Goal: Transaction & Acquisition: Purchase product/service

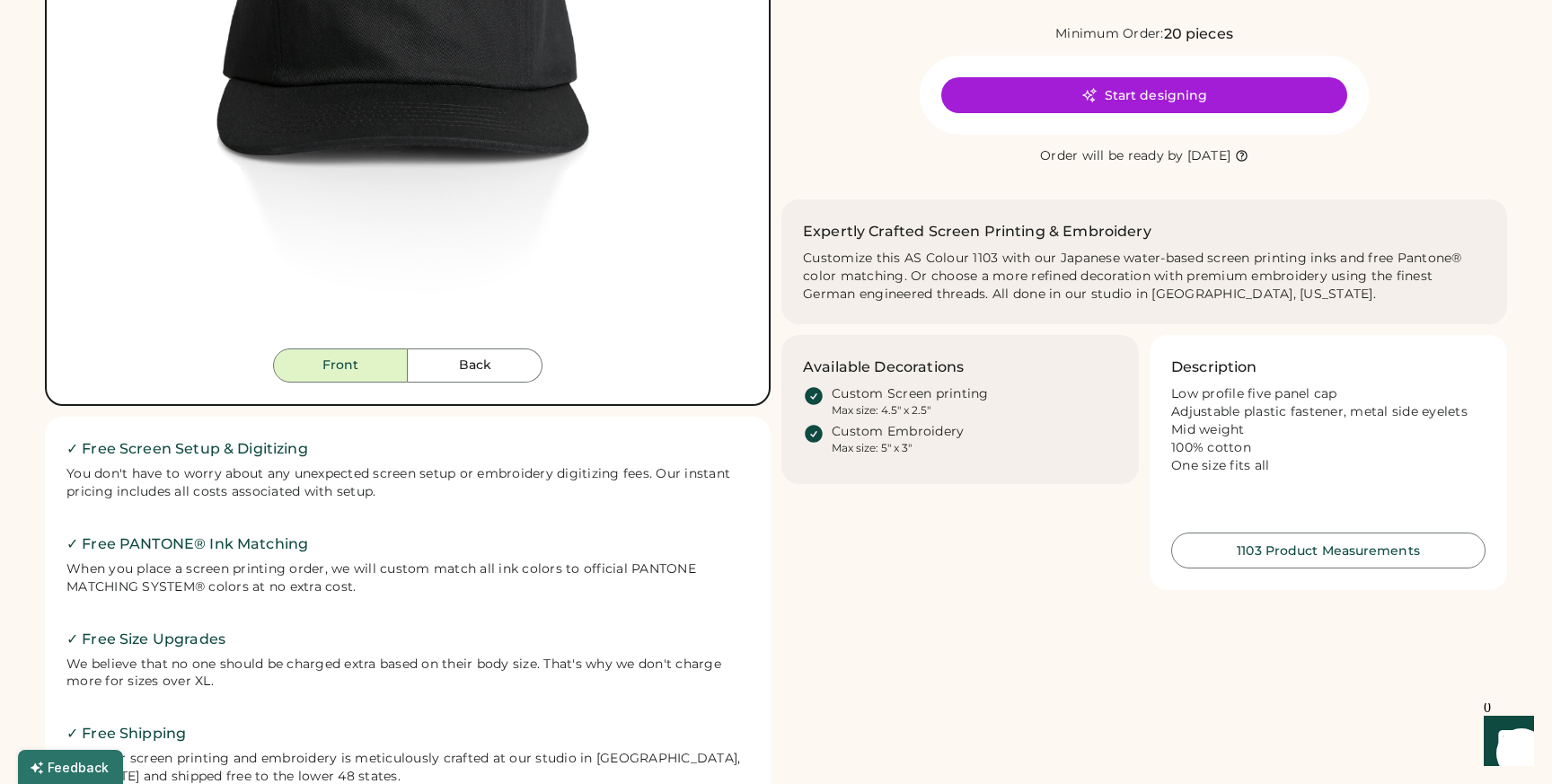
scroll to position [484, 0]
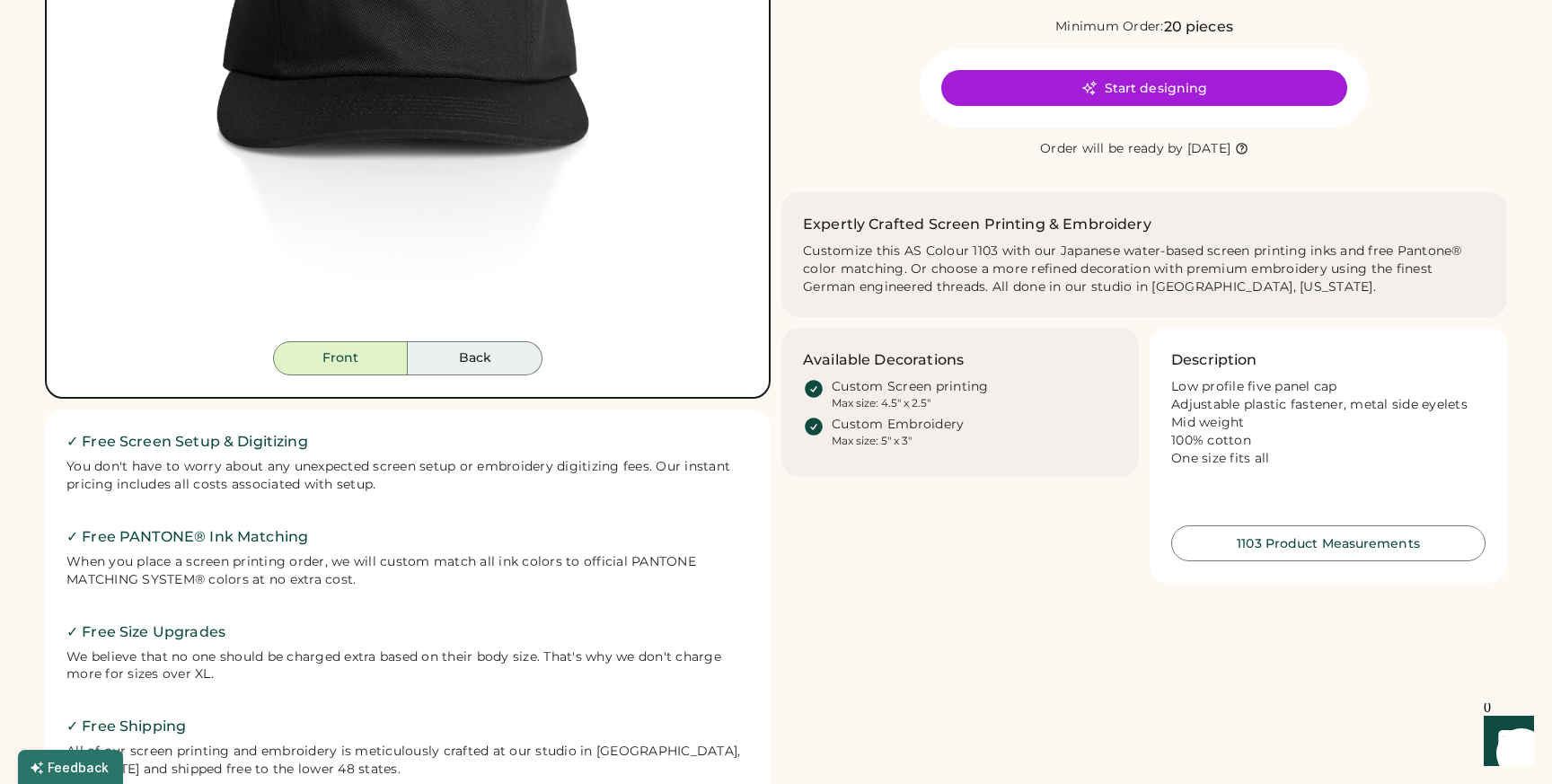
click at [470, 357] on button "Back" at bounding box center [475, 358] width 135 height 34
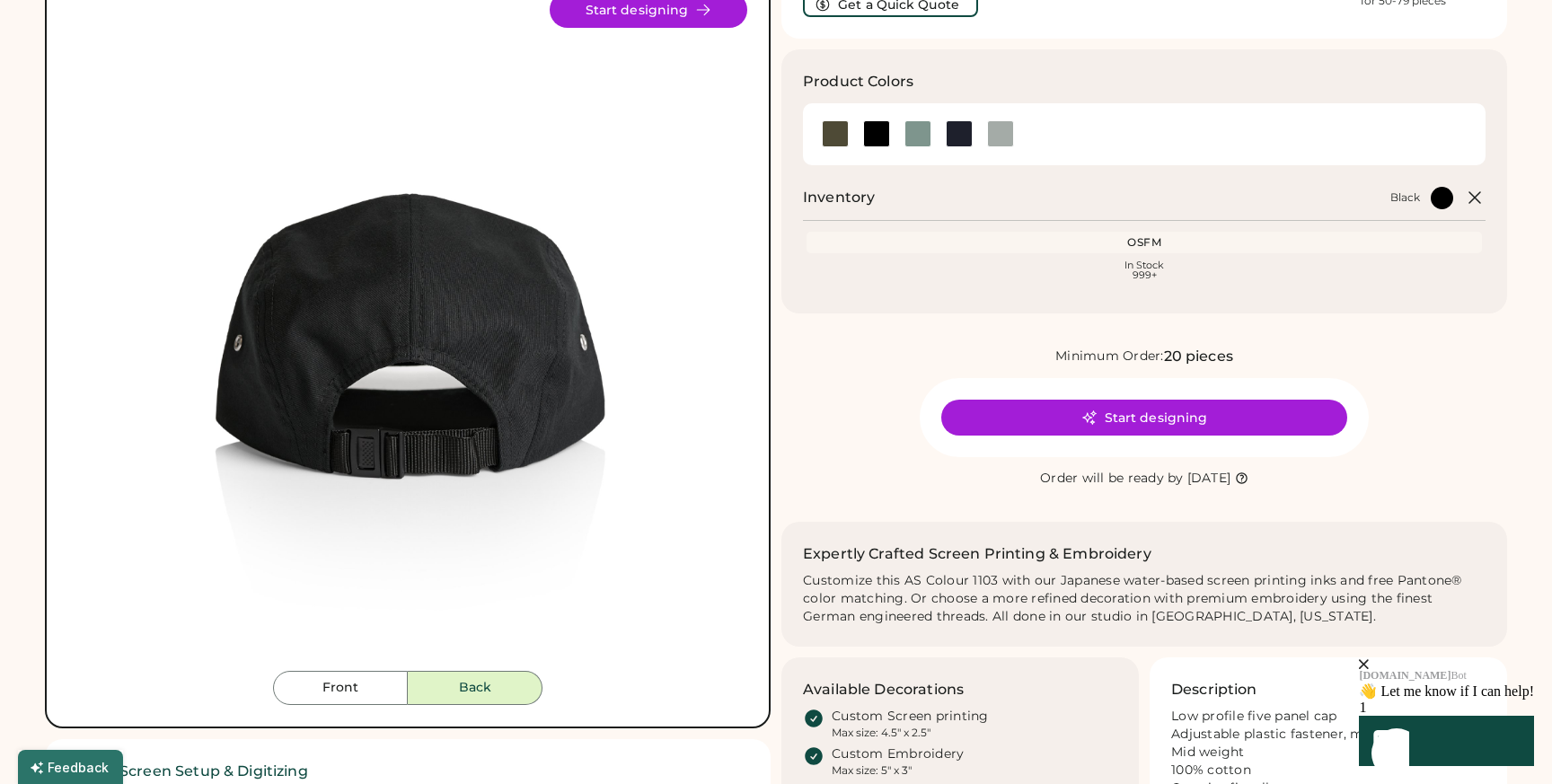
scroll to position [119, 0]
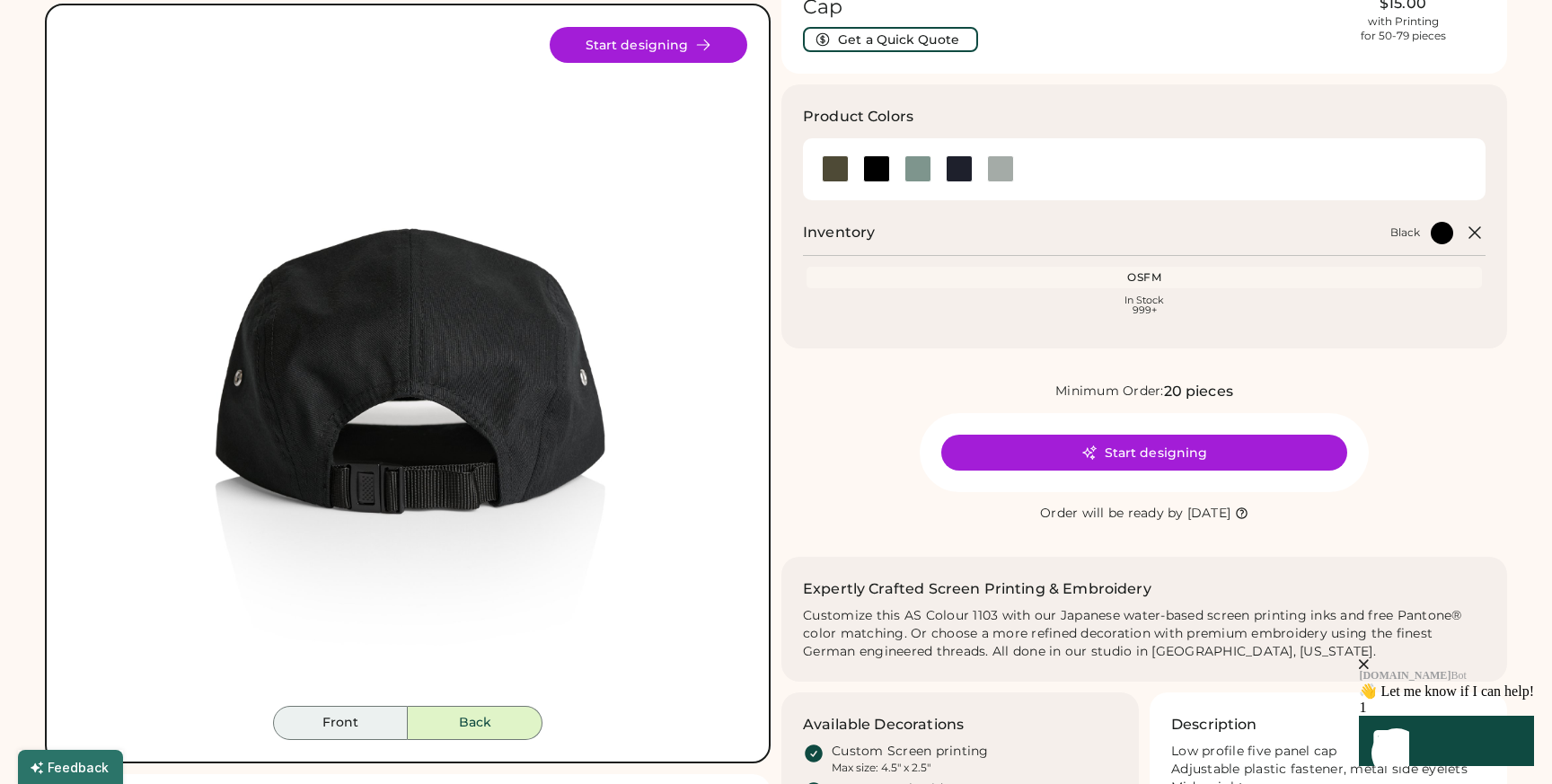
click at [339, 724] on button "Front" at bounding box center [340, 723] width 135 height 34
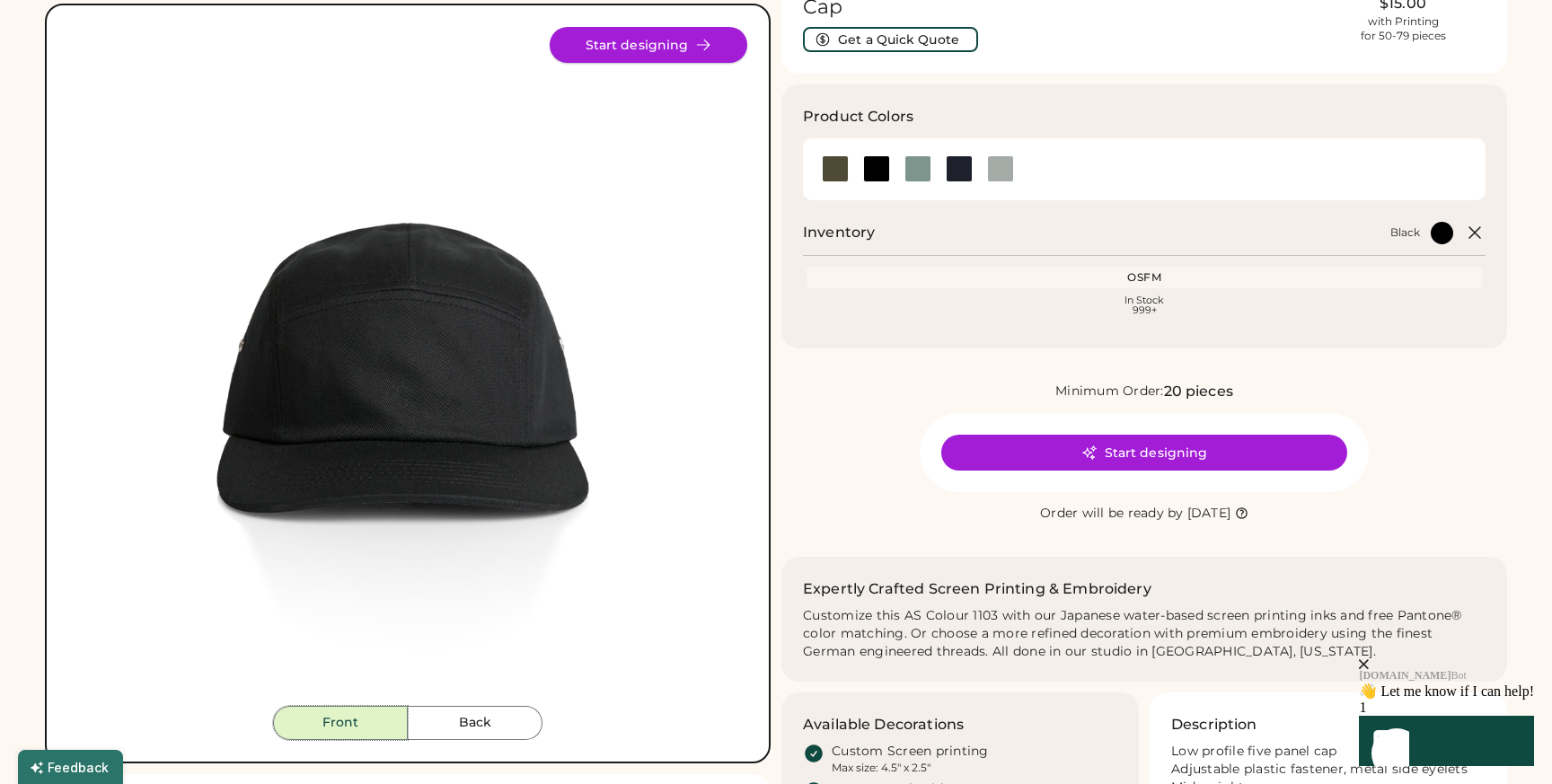
click at [646, 39] on button "Start designing" at bounding box center [649, 45] width 197 height 36
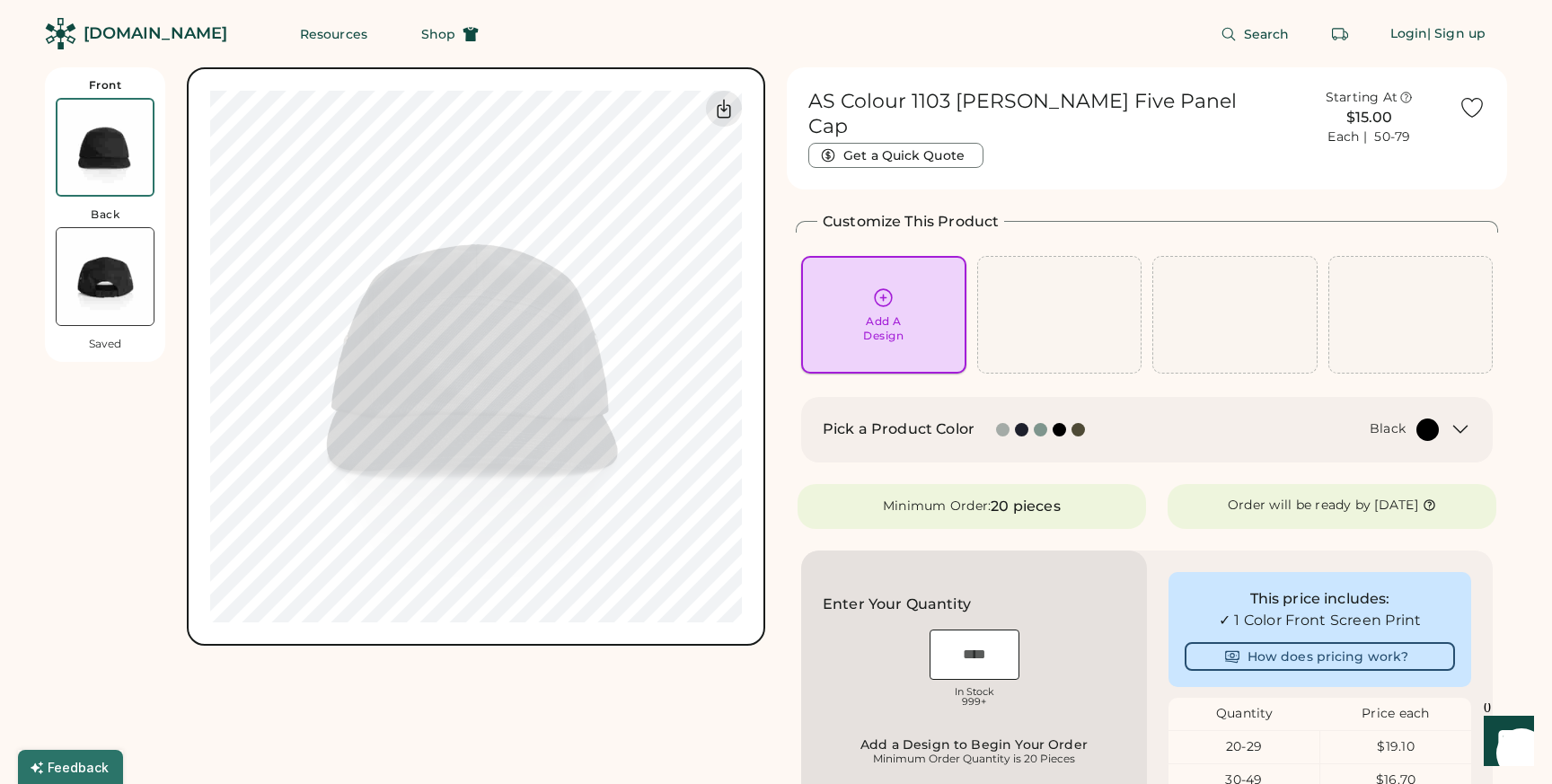
click at [888, 314] on div "Add A Design" at bounding box center [883, 328] width 40 height 29
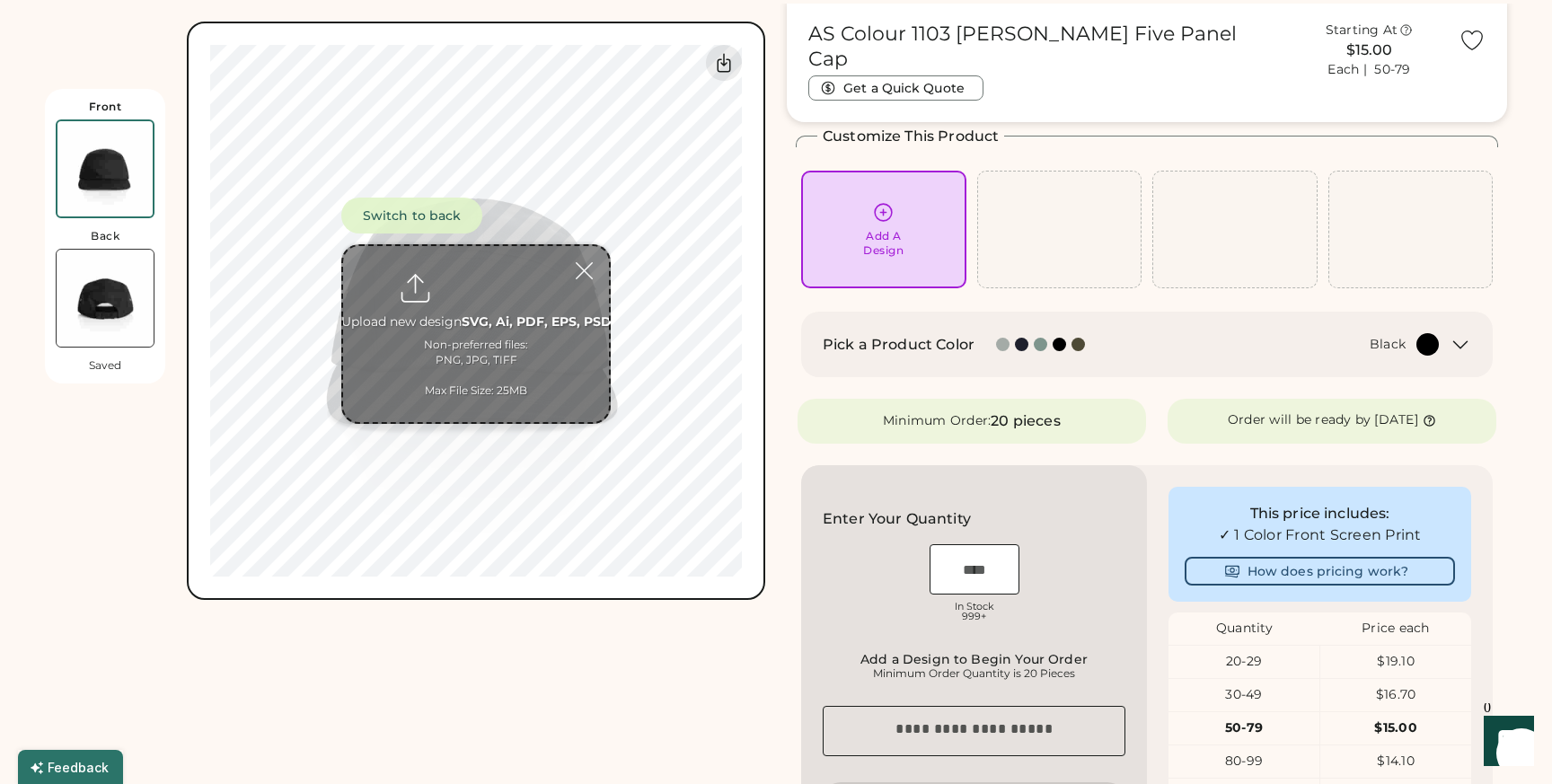
scroll to position [67, 0]
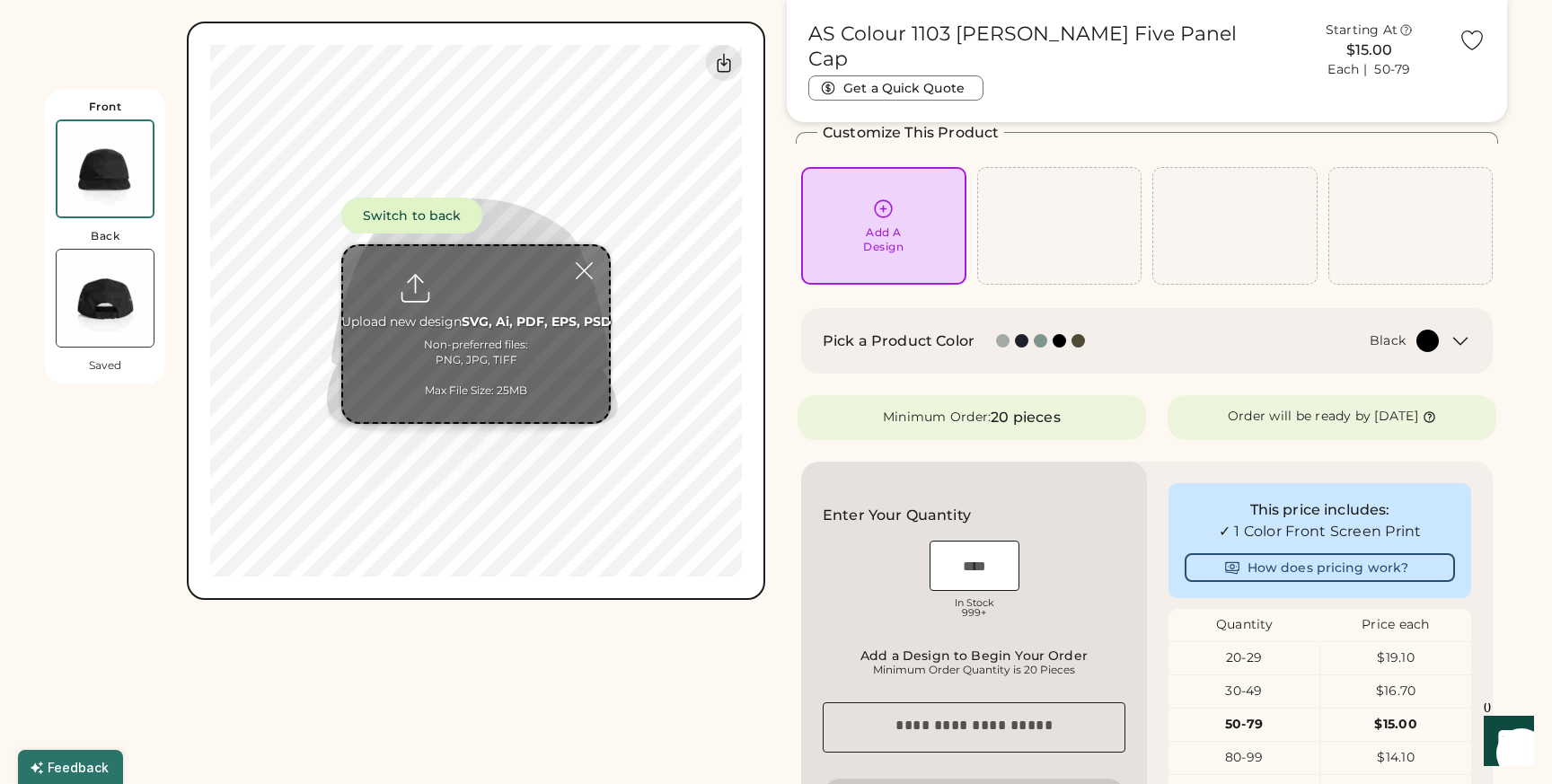
click at [464, 282] on input "file" at bounding box center [476, 333] width 266 height 176
type input "**********"
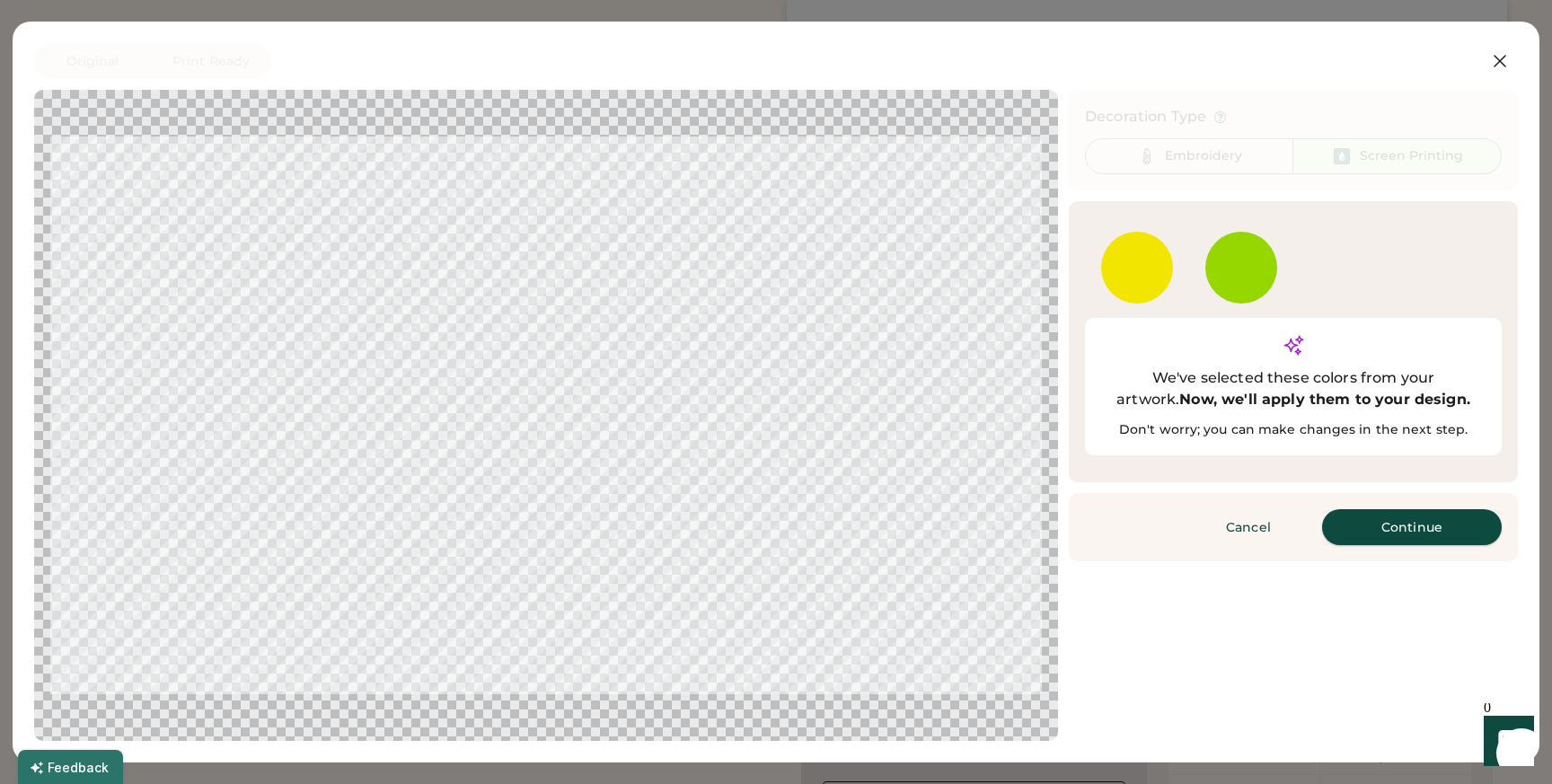
click at [1392, 509] on button "Continue" at bounding box center [1412, 526] width 180 height 36
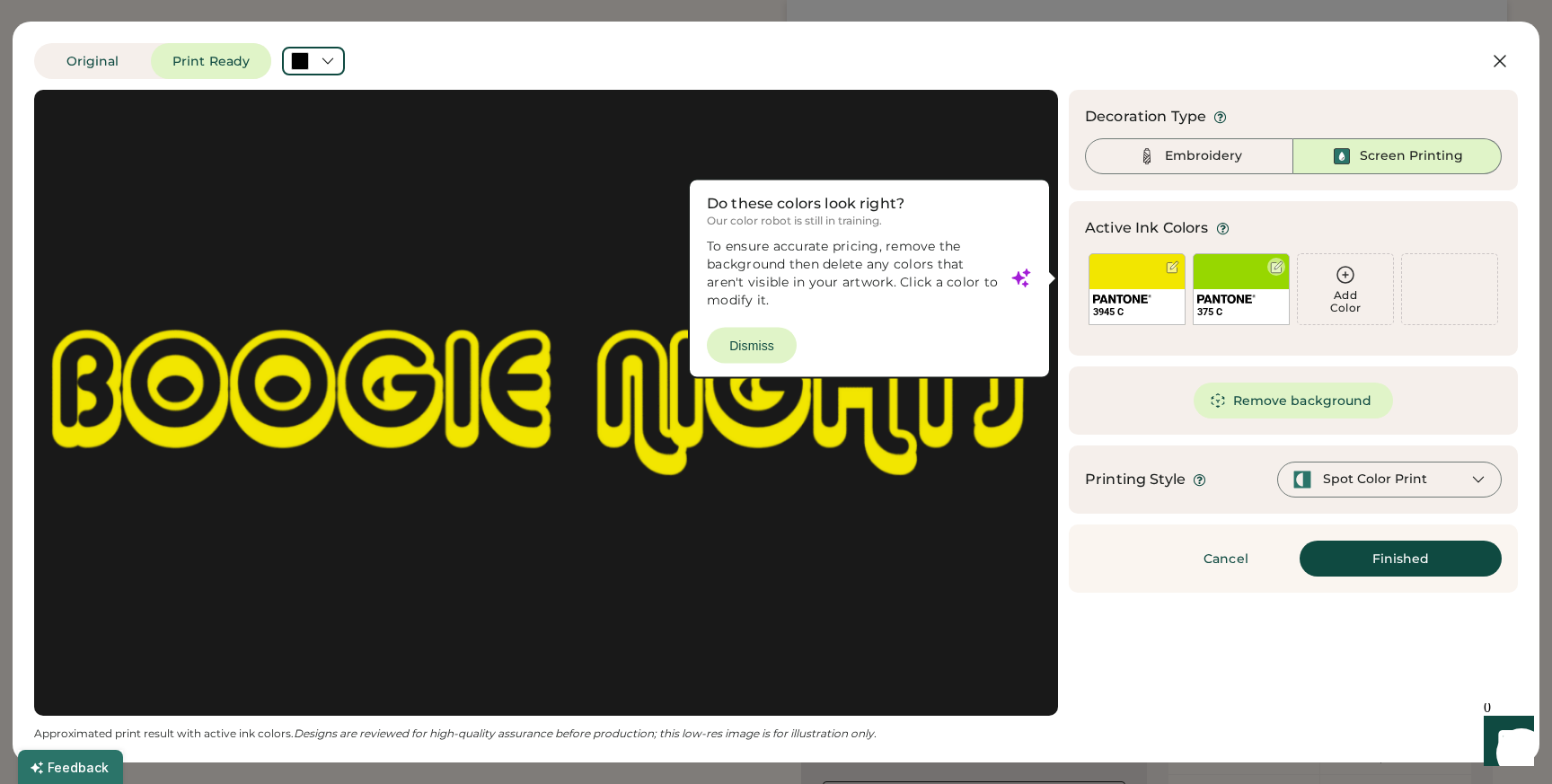
click at [1224, 279] on div "375 C" at bounding box center [1241, 288] width 97 height 72
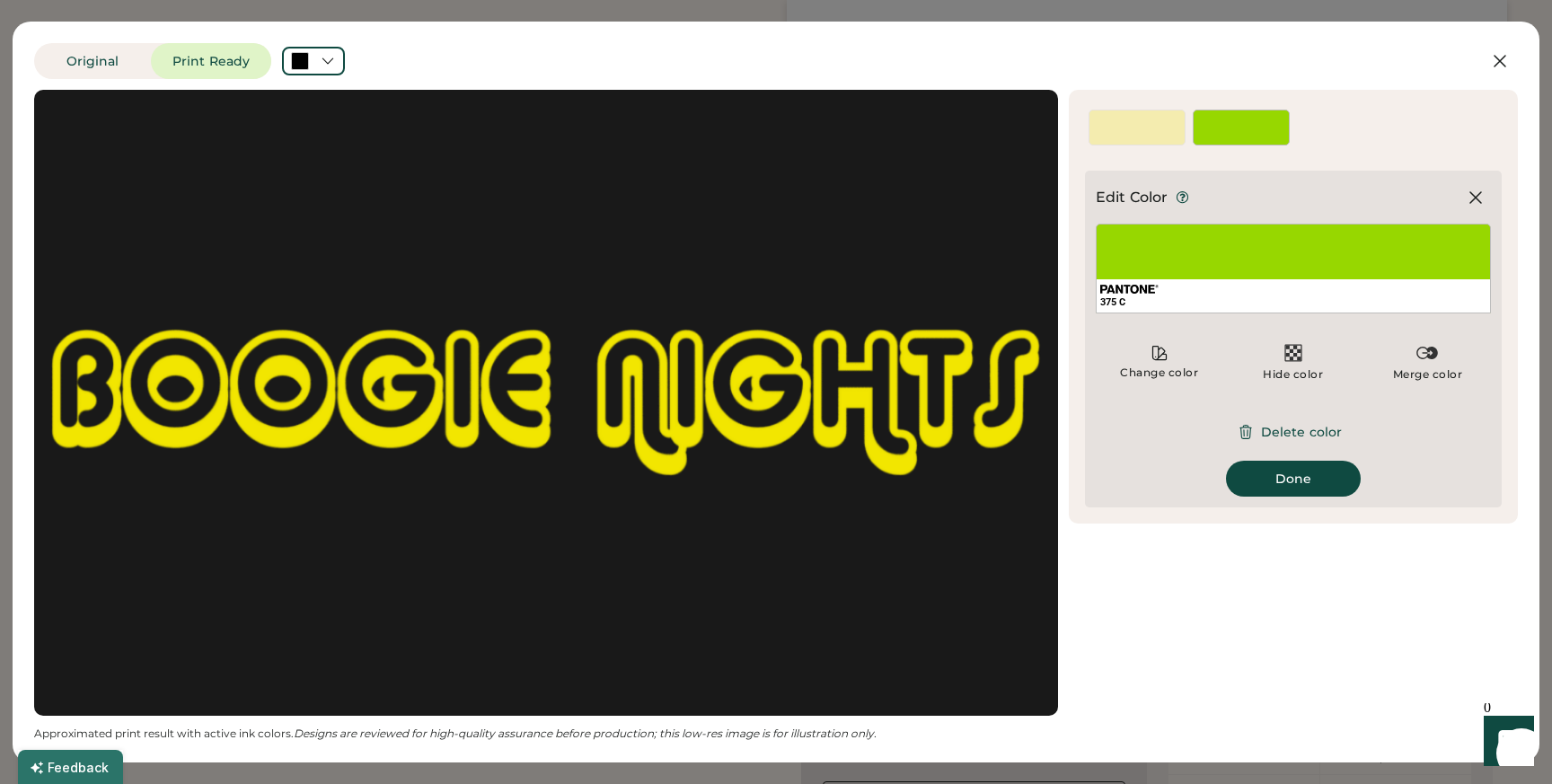
click at [1218, 248] on div "375 C" at bounding box center [1292, 268] width 395 height 90
click at [1472, 198] on icon at bounding box center [1476, 198] width 11 height 11
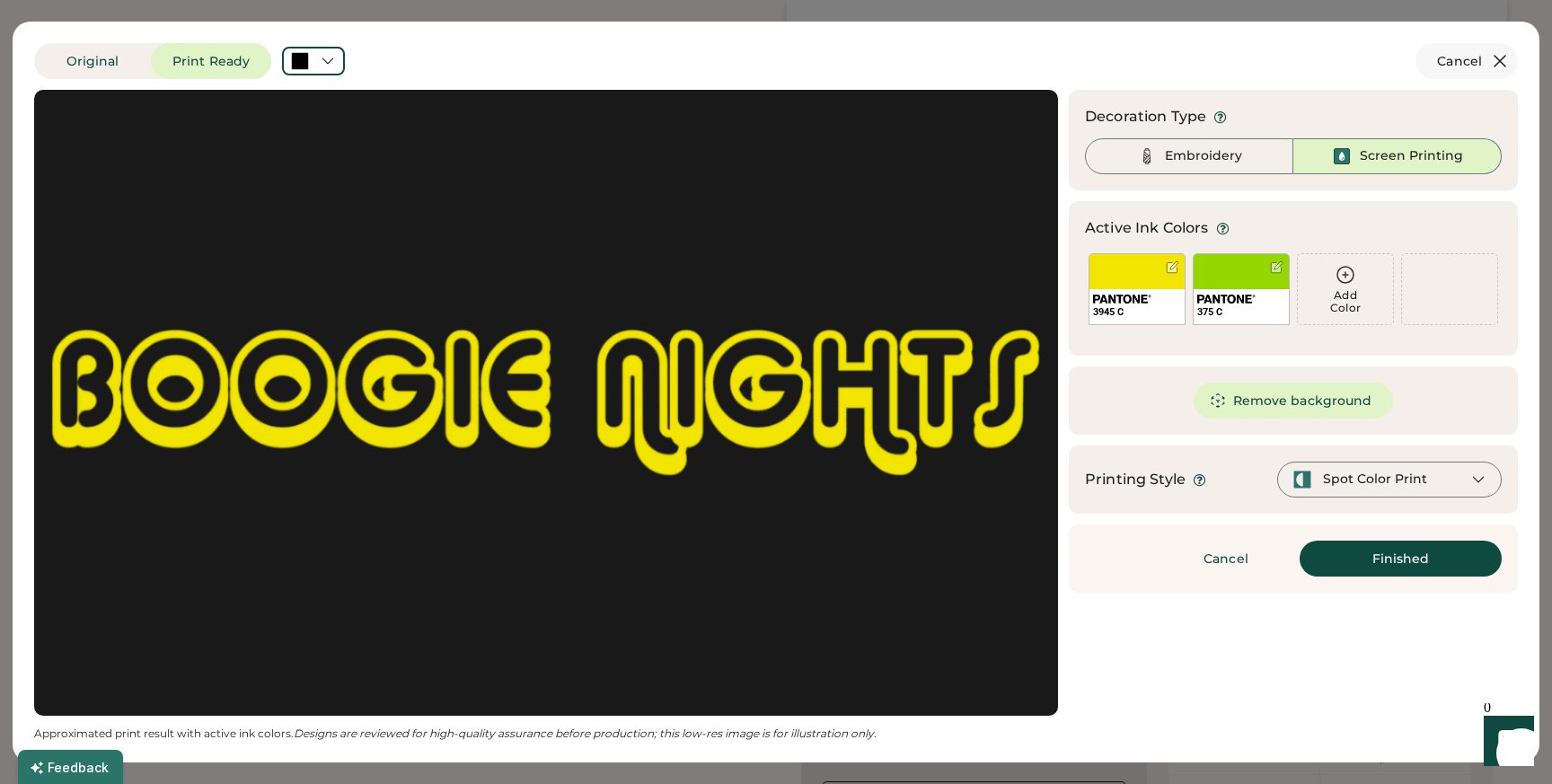
click at [1505, 50] on icon at bounding box center [1499, 60] width 21 height 21
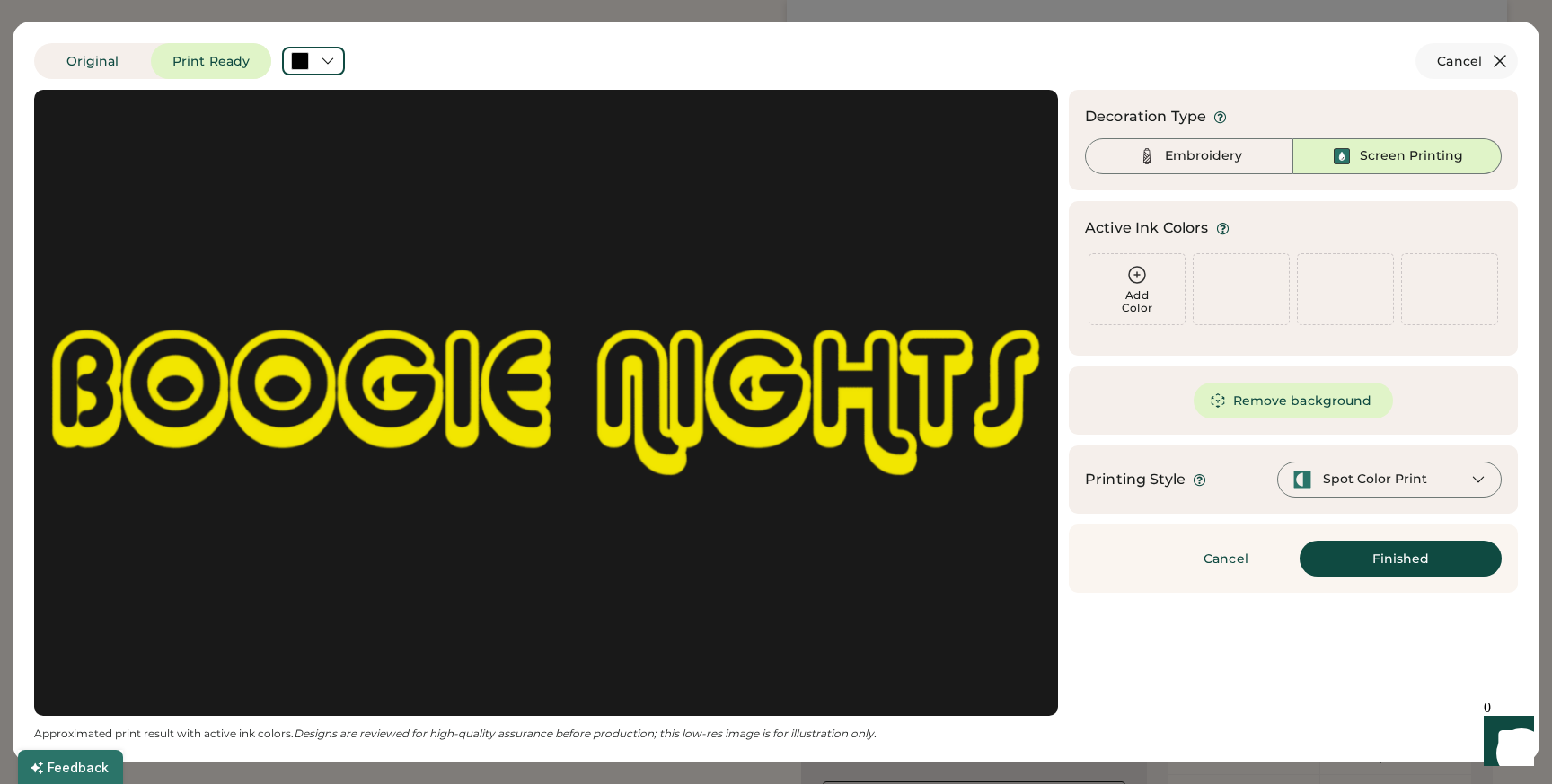
click at [1498, 57] on icon at bounding box center [1499, 60] width 21 height 21
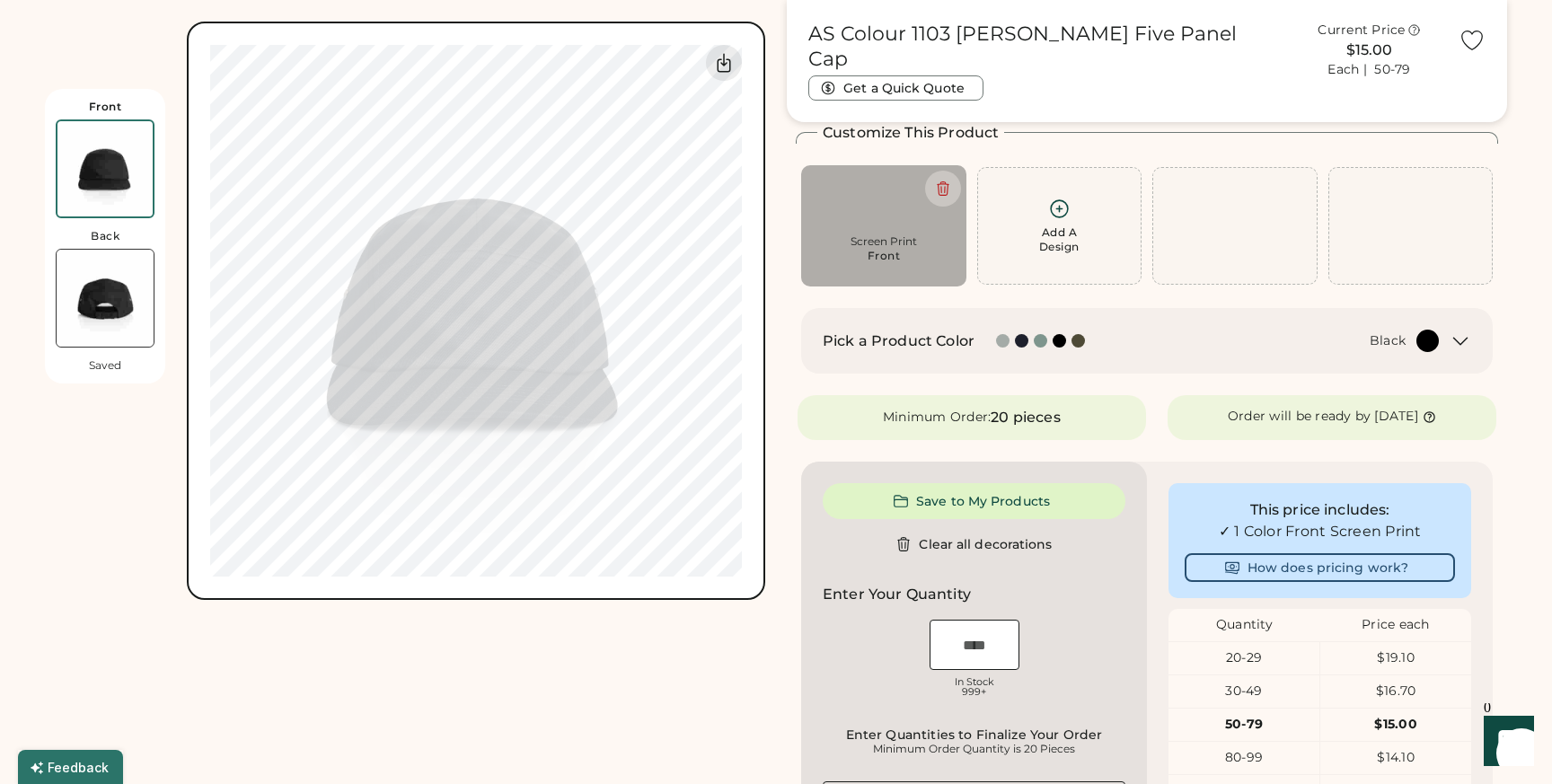
click at [1498, 57] on div "AS Colour 1103 [PERSON_NAME] Five Panel Cap Get a Quick Quote Current Price $15…" at bounding box center [1146, 60] width 720 height 122
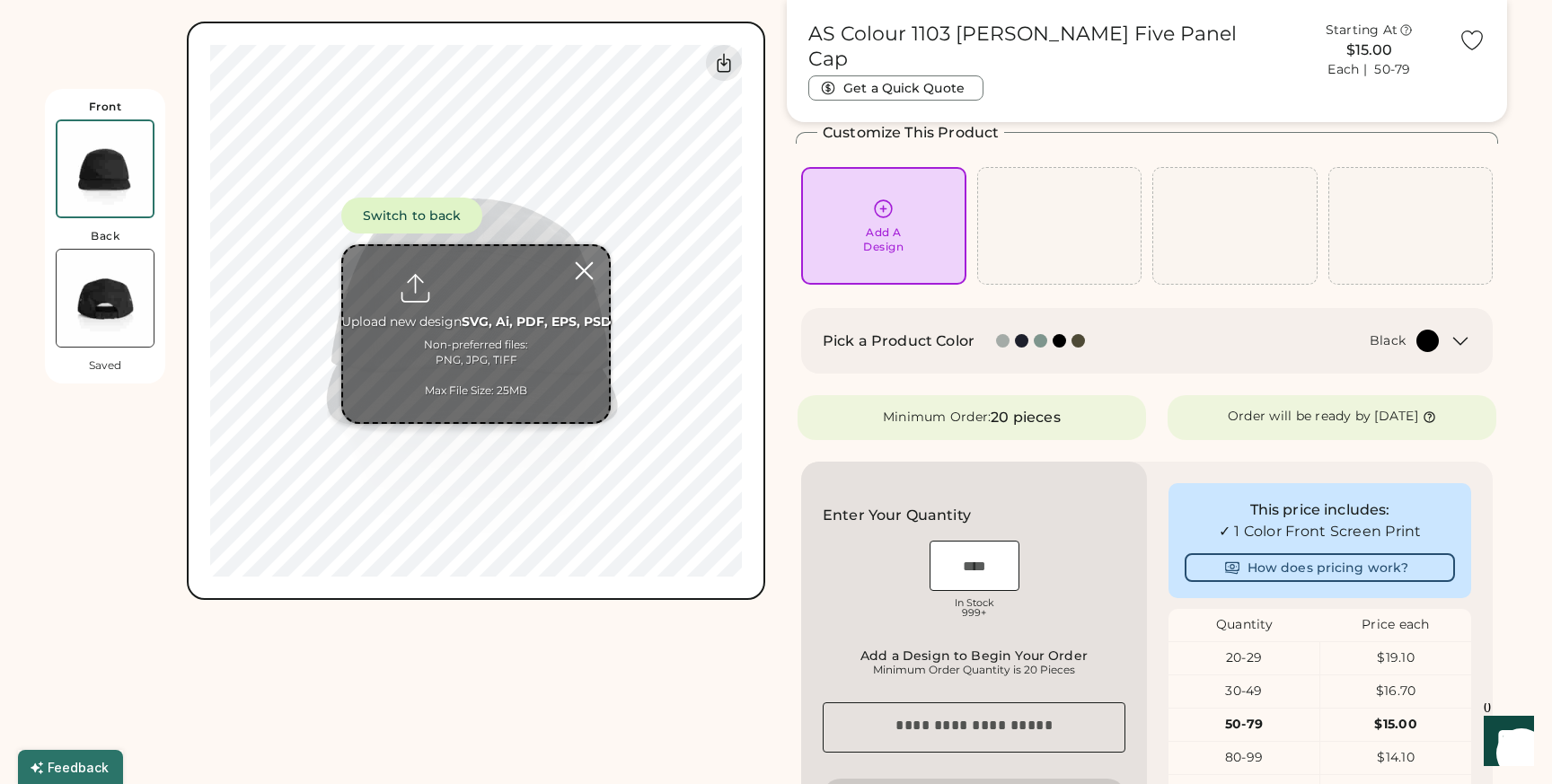
click at [583, 260] on div at bounding box center [584, 271] width 32 height 32
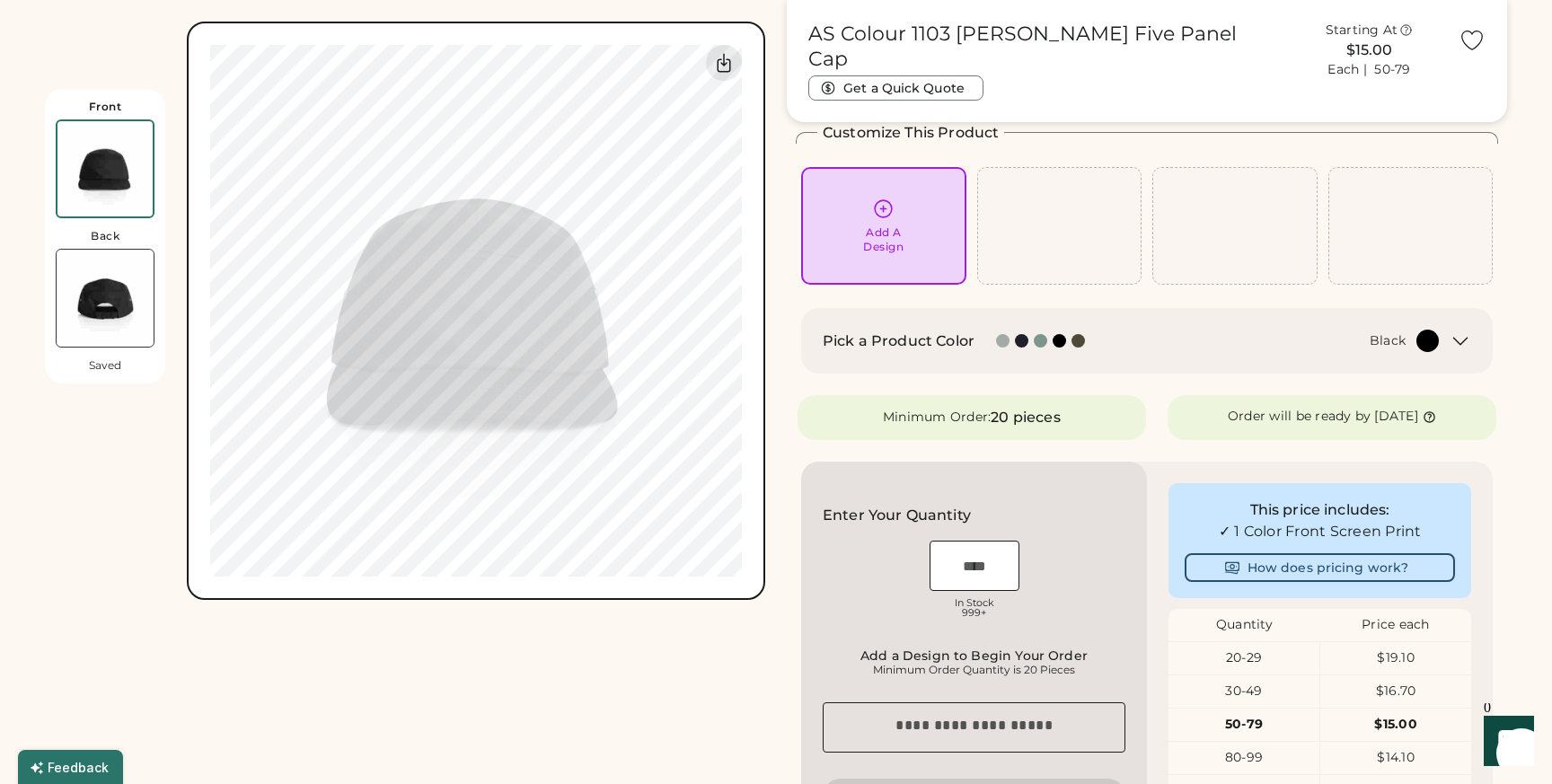
click at [85, 286] on img at bounding box center [105, 298] width 97 height 97
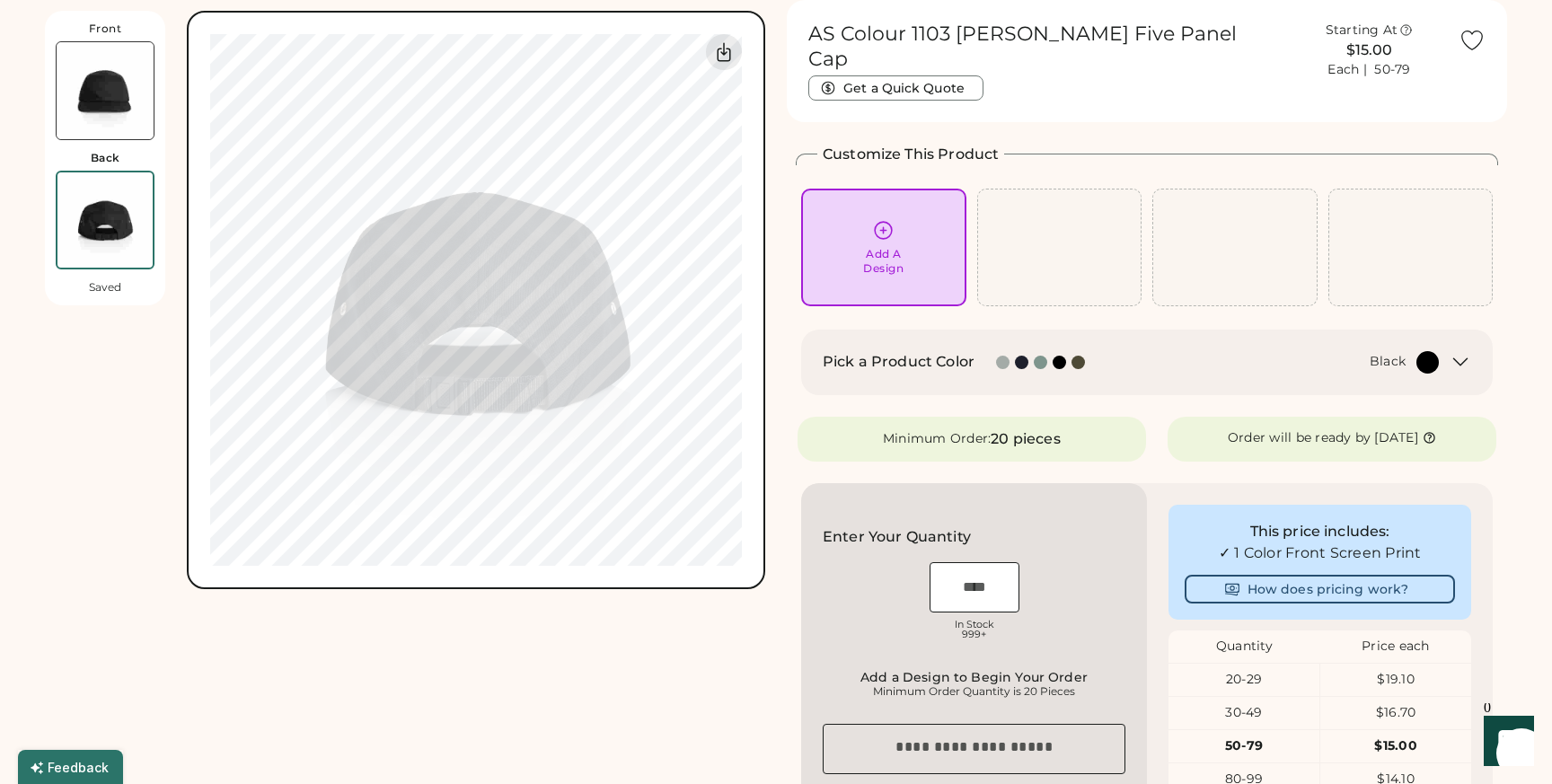
scroll to position [0, 0]
